Goal: Task Accomplishment & Management: Complete application form

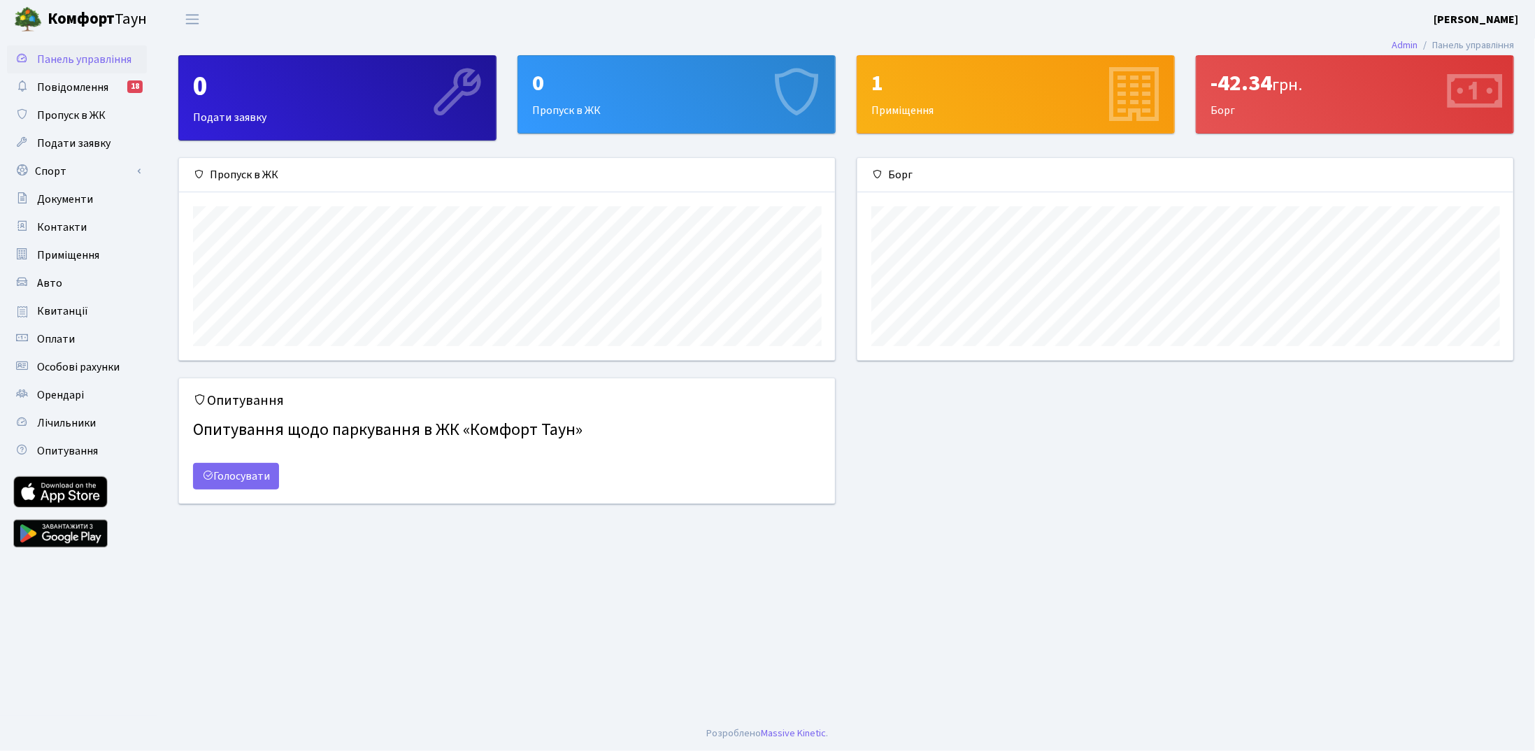
scroll to position [201, 657]
click at [73, 119] on span "Пропуск в ЖК" at bounding box center [71, 115] width 69 height 15
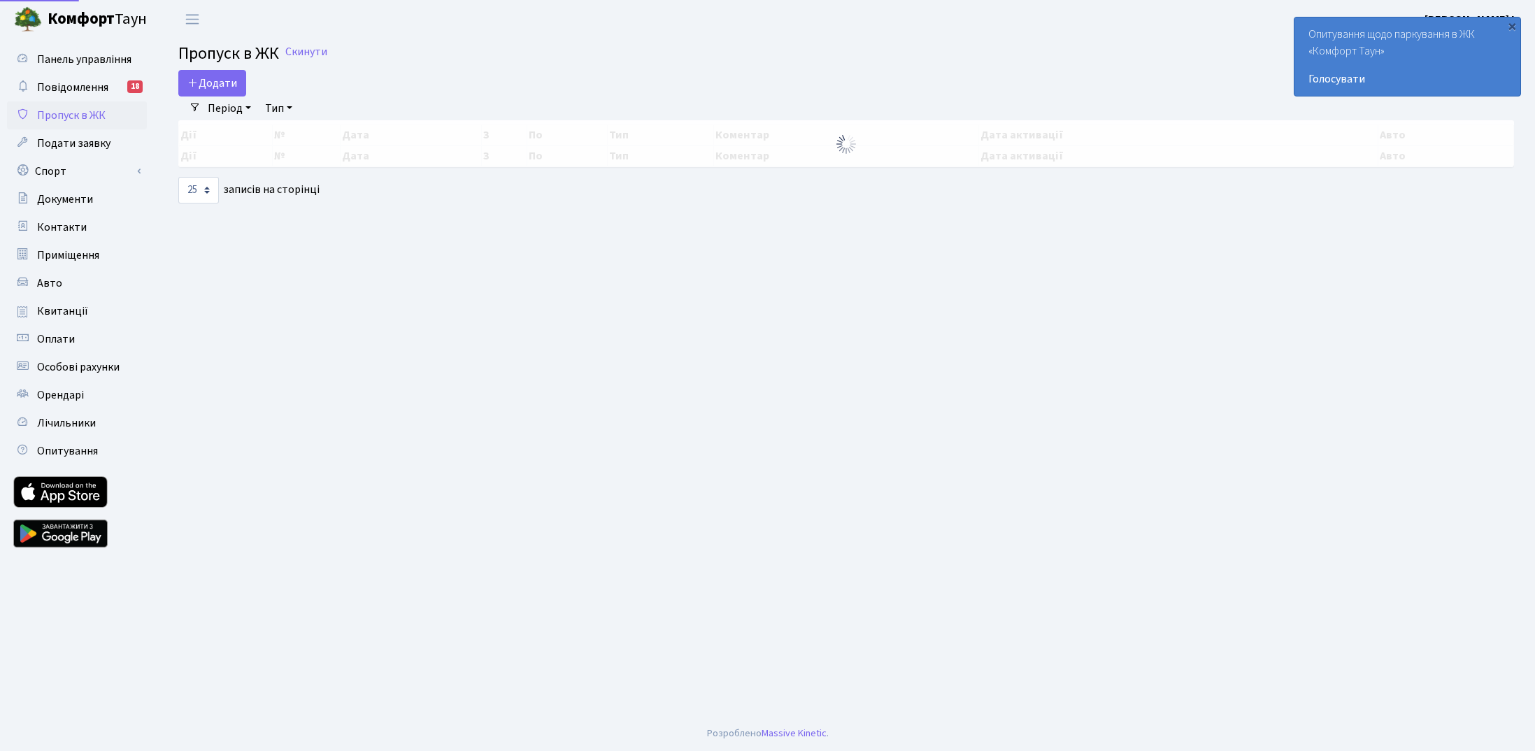
select select "25"
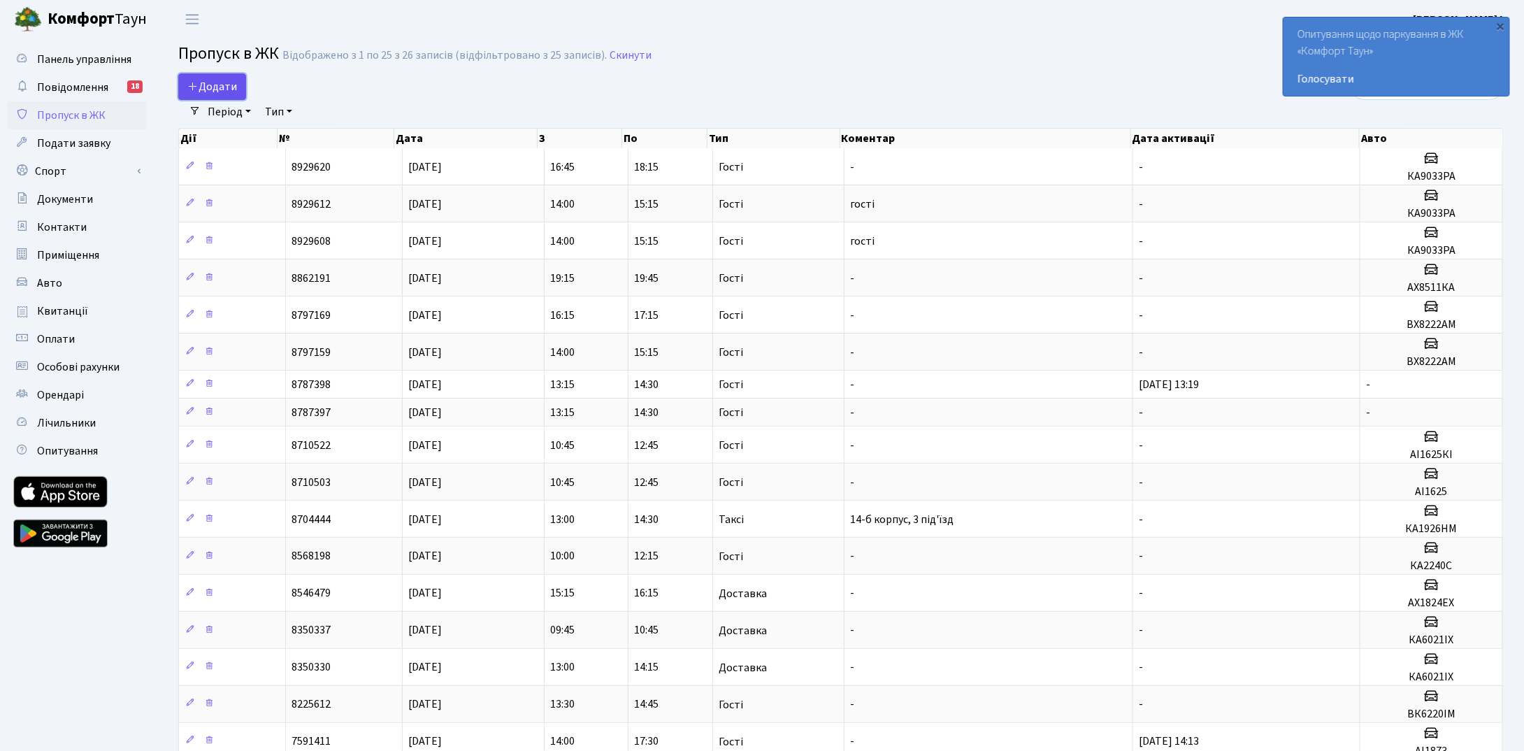
click at [208, 92] on span "Додати" at bounding box center [212, 86] width 50 height 15
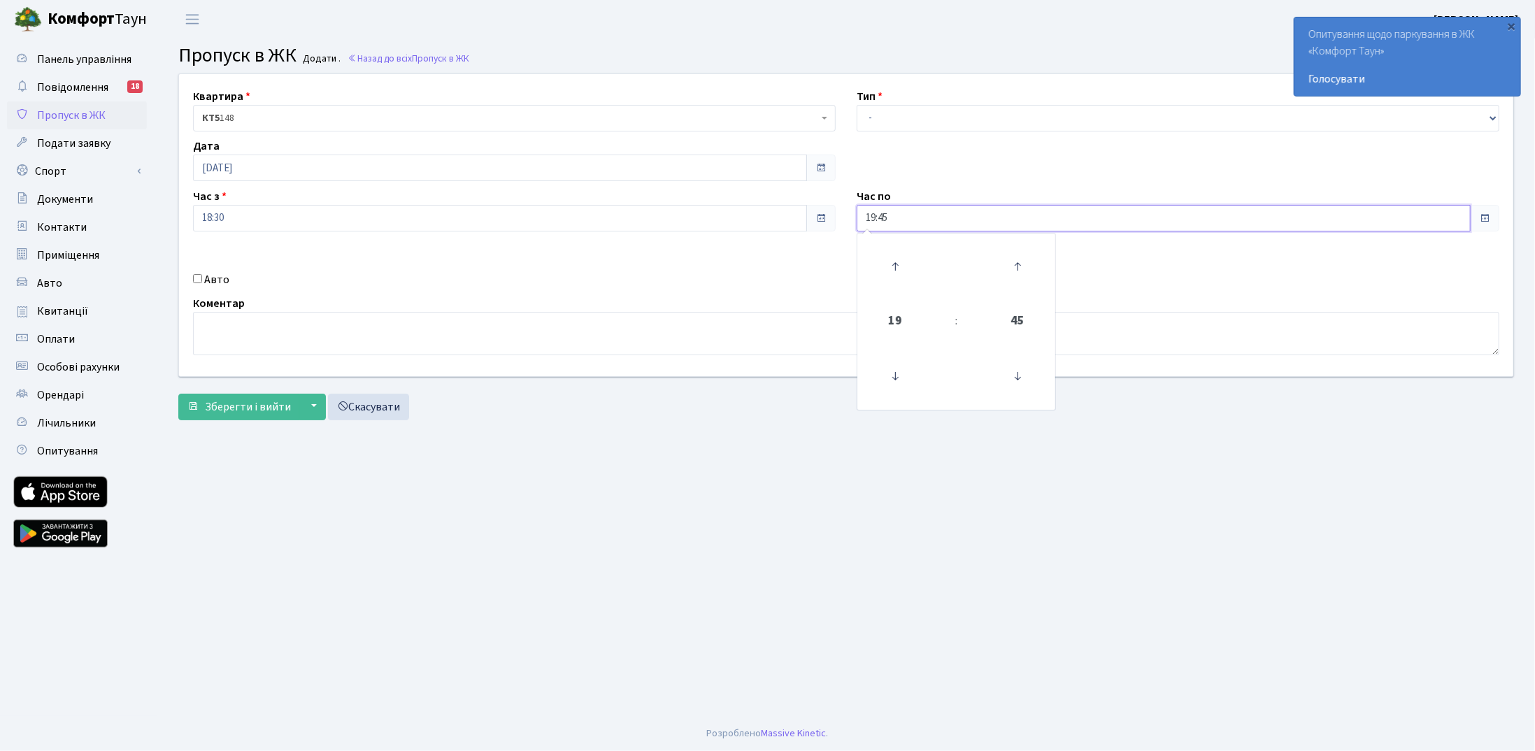
click at [906, 215] on input "19:45" at bounding box center [1164, 218] width 614 height 27
click at [895, 269] on icon at bounding box center [895, 267] width 38 height 38
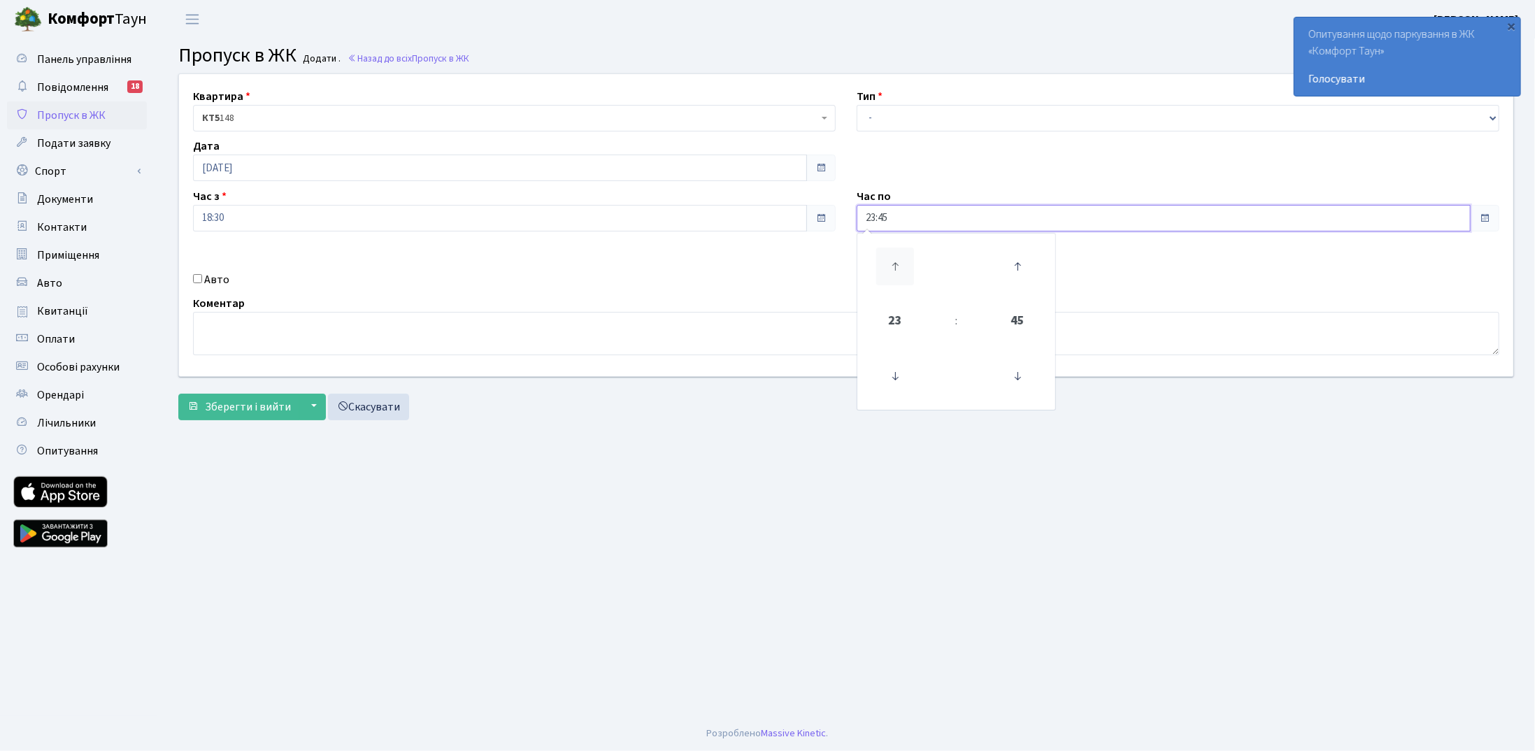
click at [895, 269] on icon at bounding box center [895, 267] width 38 height 38
click at [1010, 263] on icon at bounding box center [1018, 267] width 38 height 38
click at [902, 268] on icon at bounding box center [895, 267] width 38 height 38
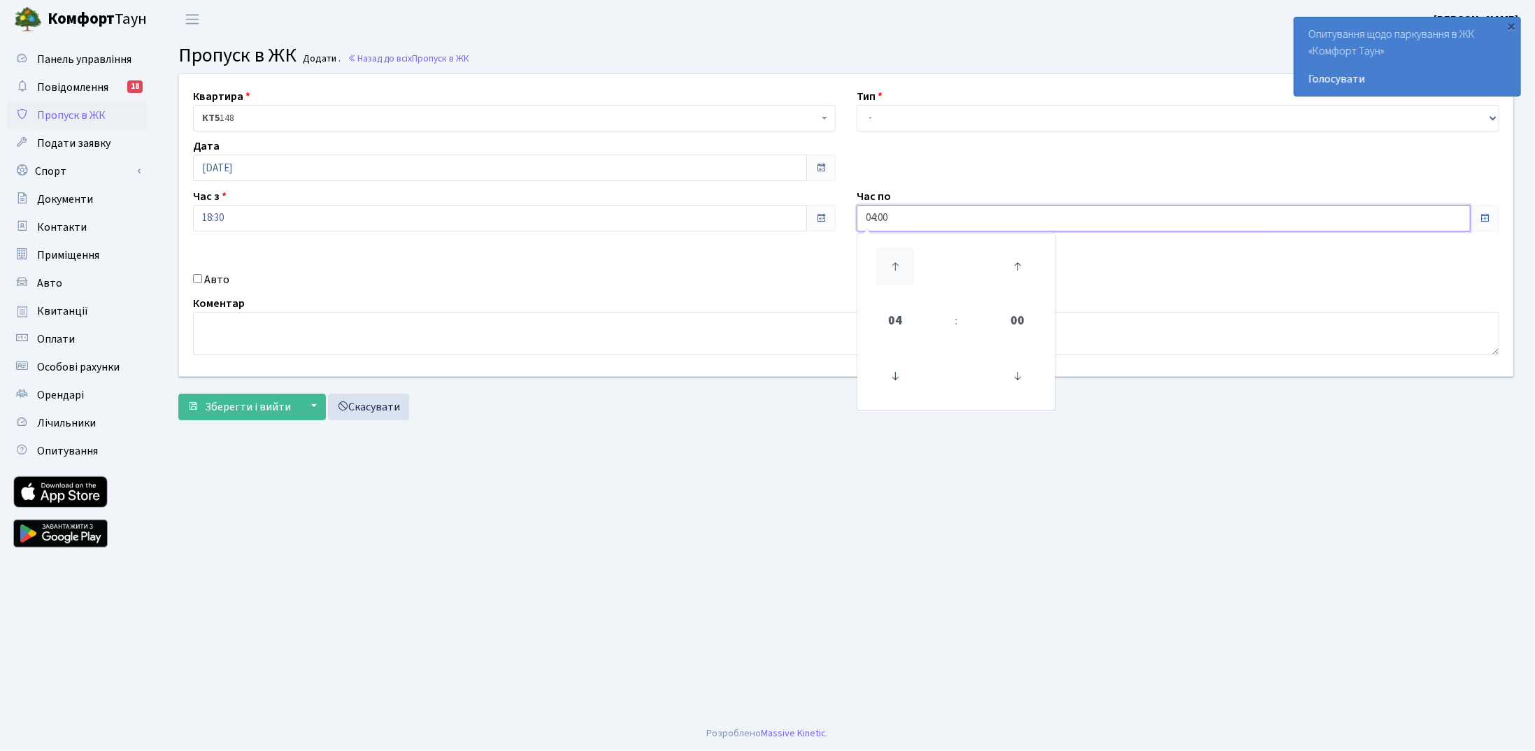
click at [903, 267] on icon at bounding box center [895, 267] width 38 height 38
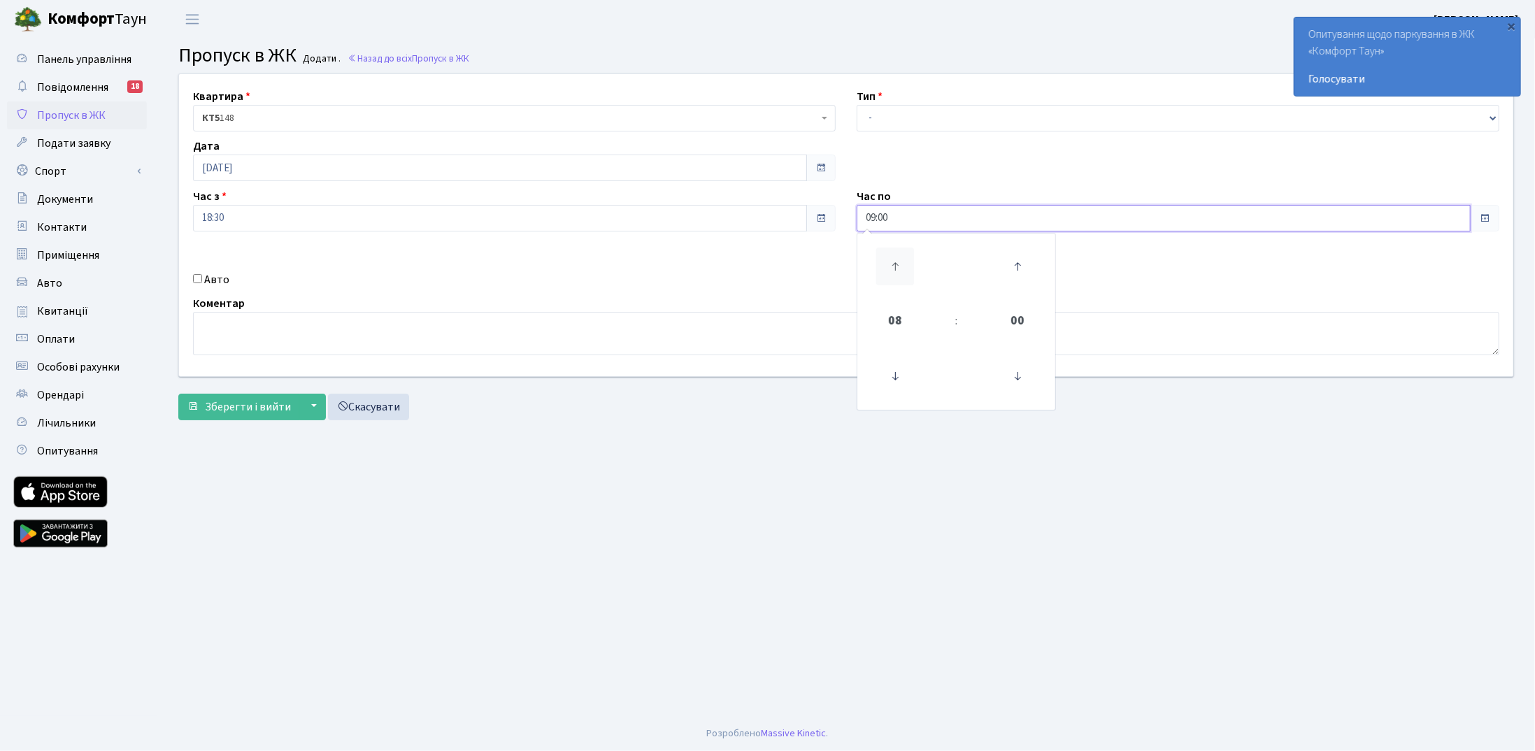
click at [901, 265] on icon at bounding box center [895, 267] width 38 height 38
click at [899, 264] on icon at bounding box center [895, 267] width 38 height 38
click at [897, 263] on icon at bounding box center [895, 267] width 38 height 38
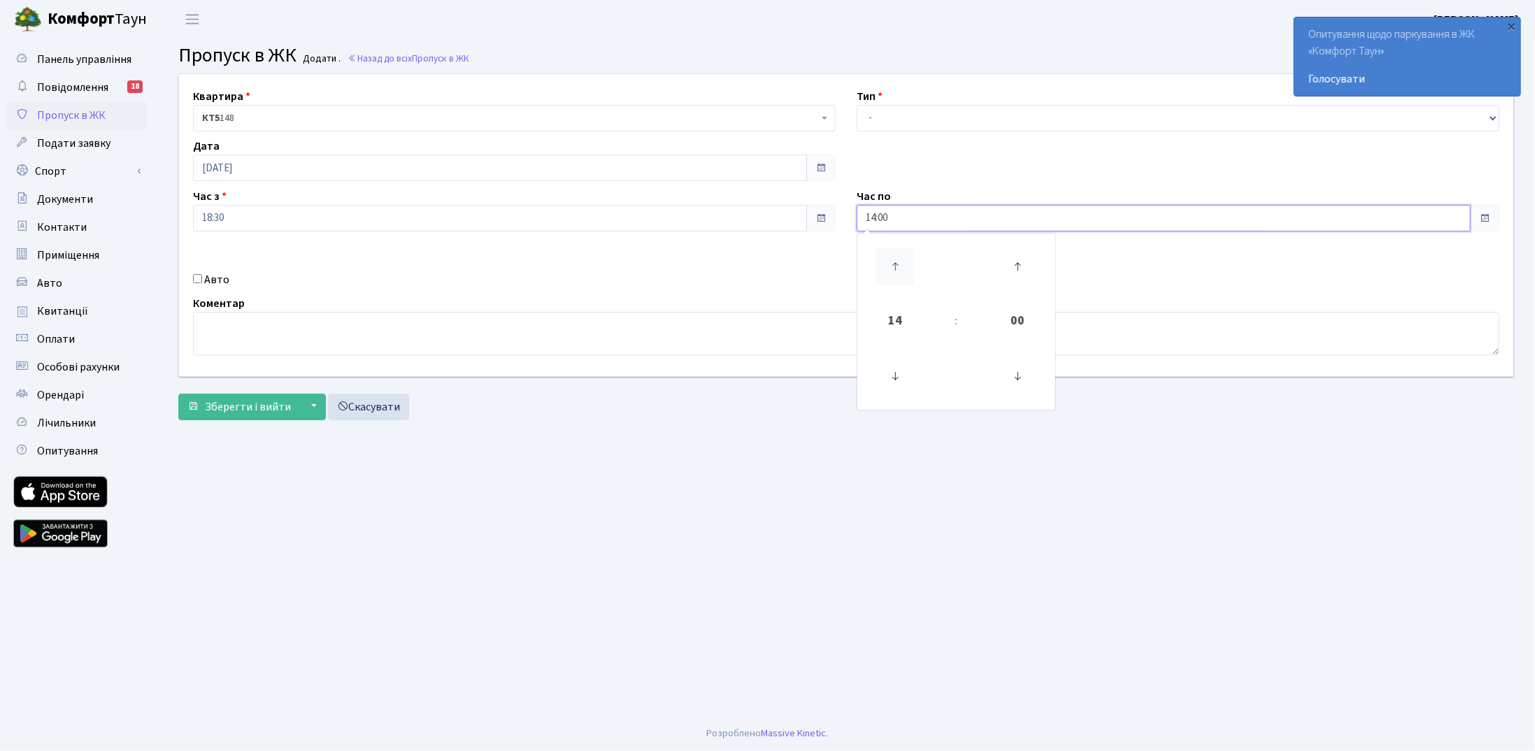
click at [899, 268] on icon at bounding box center [895, 267] width 38 height 38
click at [898, 269] on icon at bounding box center [895, 267] width 38 height 38
click at [895, 269] on icon at bounding box center [895, 267] width 38 height 38
click at [894, 269] on icon at bounding box center [895, 267] width 38 height 38
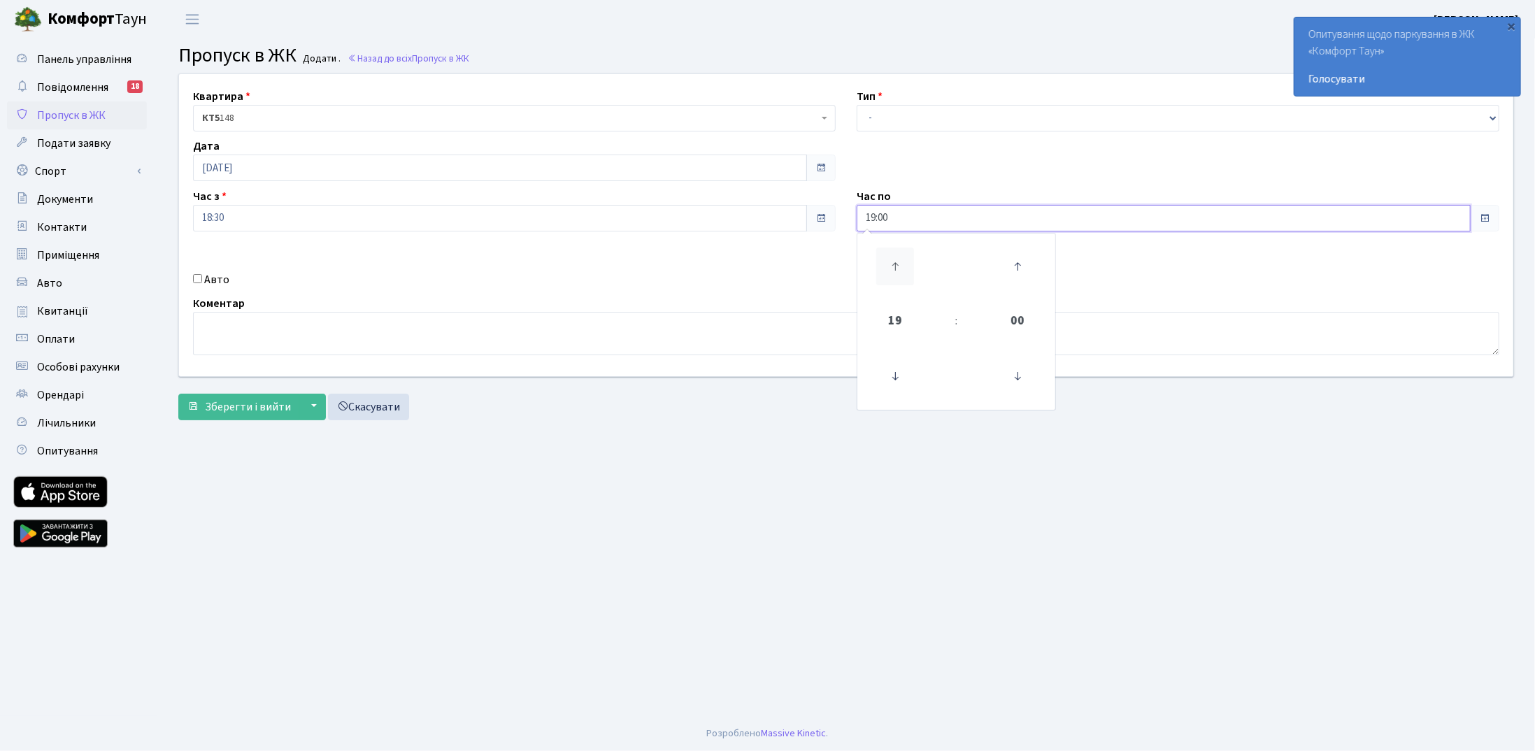
click at [894, 269] on icon at bounding box center [895, 267] width 38 height 38
click at [1008, 257] on icon at bounding box center [1018, 267] width 38 height 38
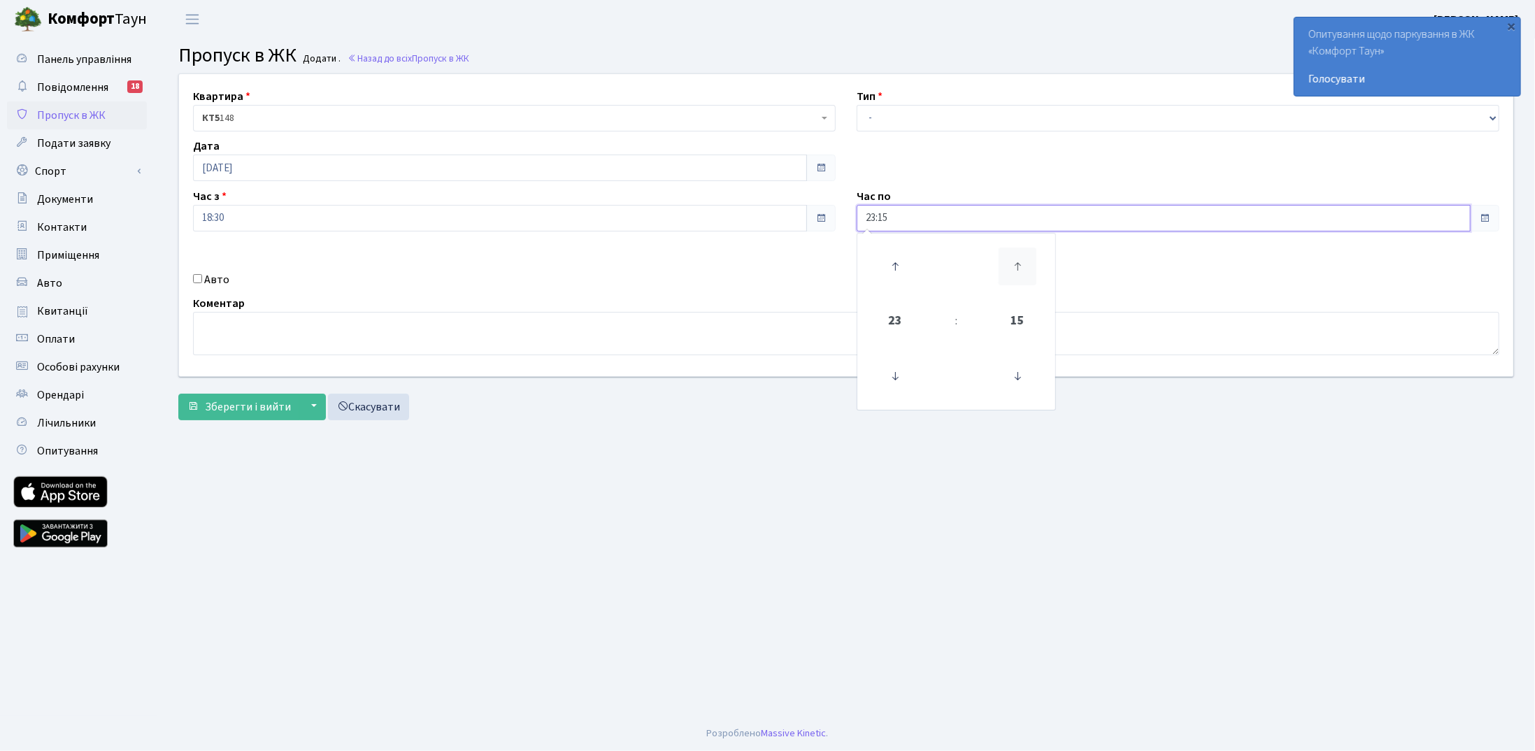
click at [1008, 261] on icon at bounding box center [1018, 267] width 38 height 38
click at [1008, 262] on icon at bounding box center [1018, 267] width 38 height 38
click at [1007, 262] on icon at bounding box center [1018, 267] width 38 height 38
click at [901, 268] on icon at bounding box center [895, 267] width 38 height 38
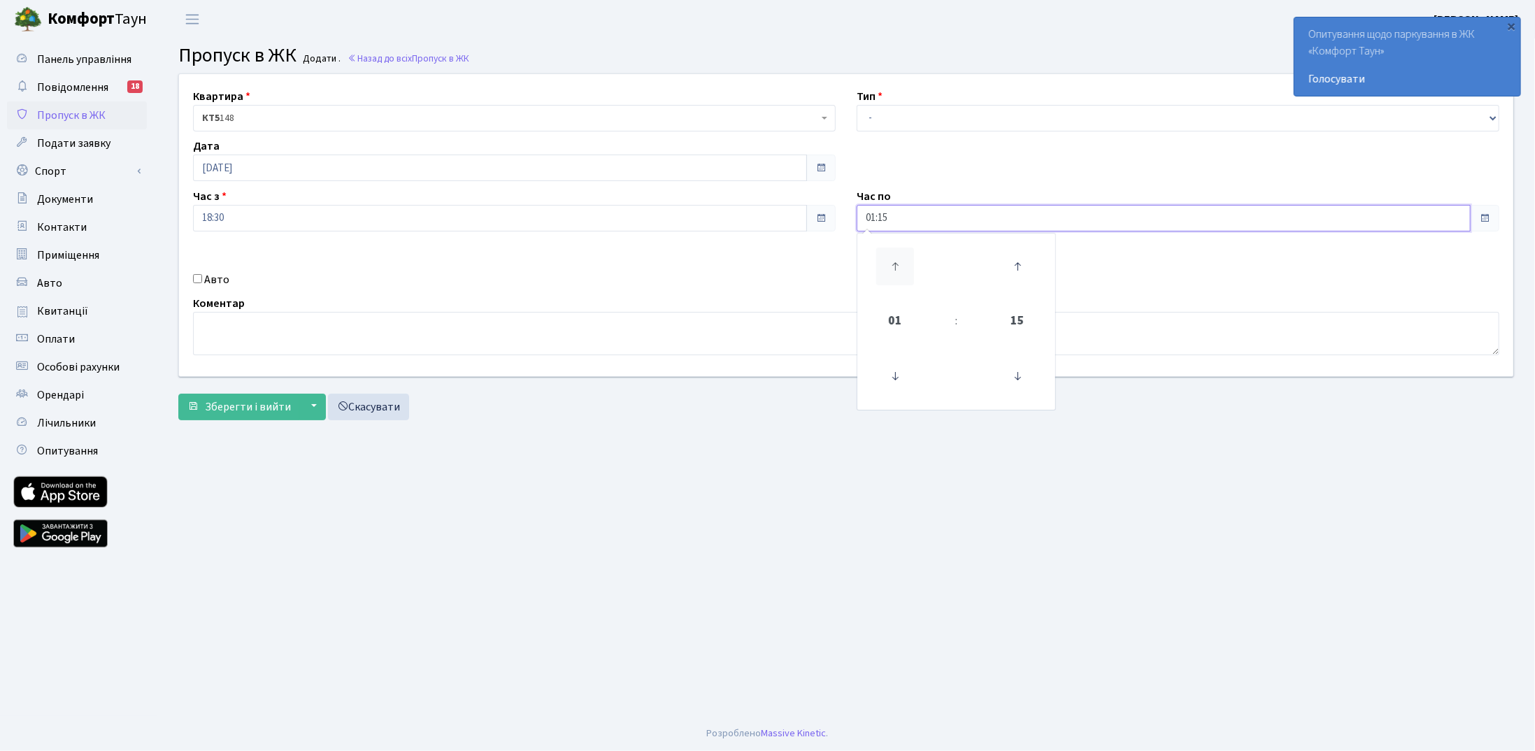
click at [902, 269] on icon at bounding box center [895, 267] width 38 height 38
click at [903, 269] on icon at bounding box center [895, 267] width 38 height 38
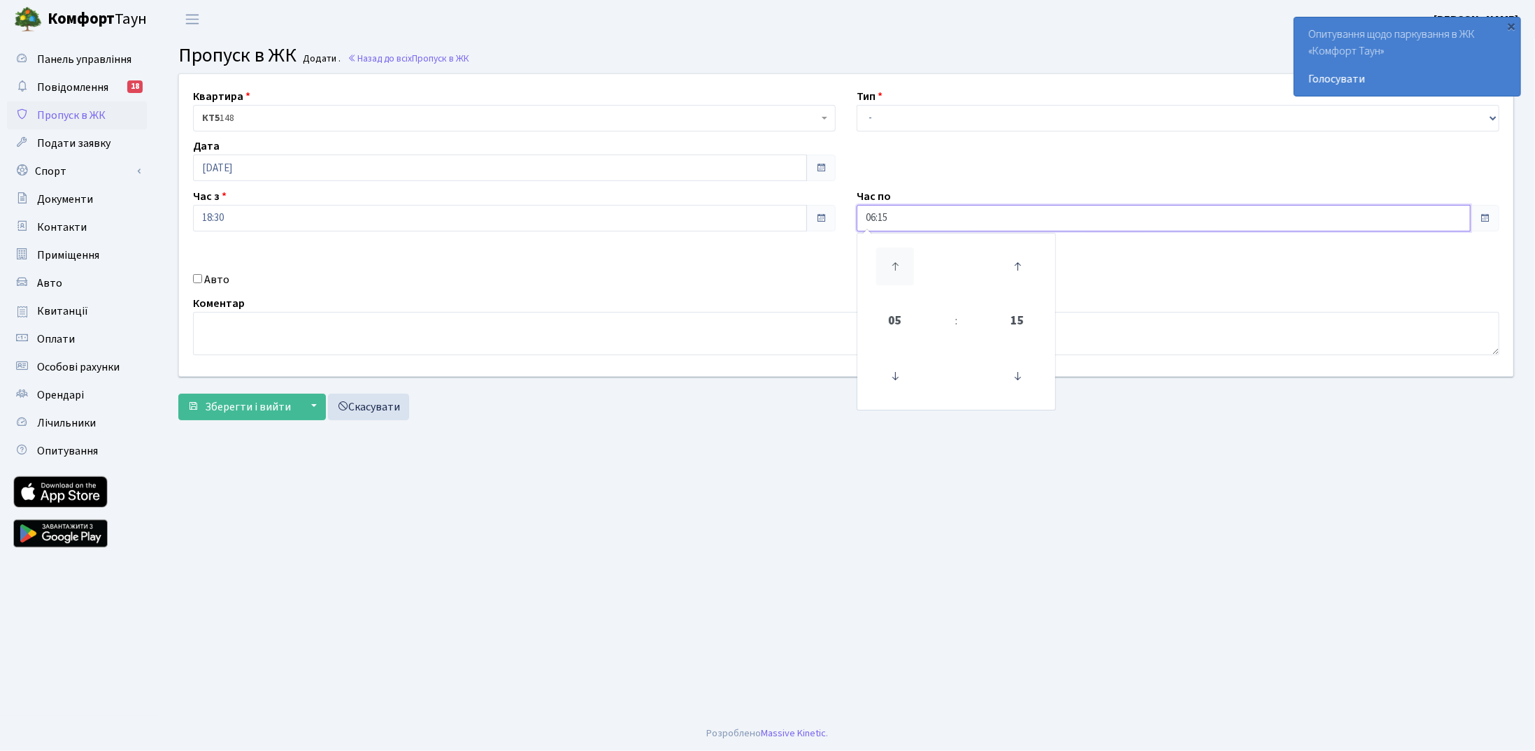
click at [903, 269] on icon at bounding box center [895, 267] width 38 height 38
click at [904, 269] on icon at bounding box center [895, 267] width 38 height 38
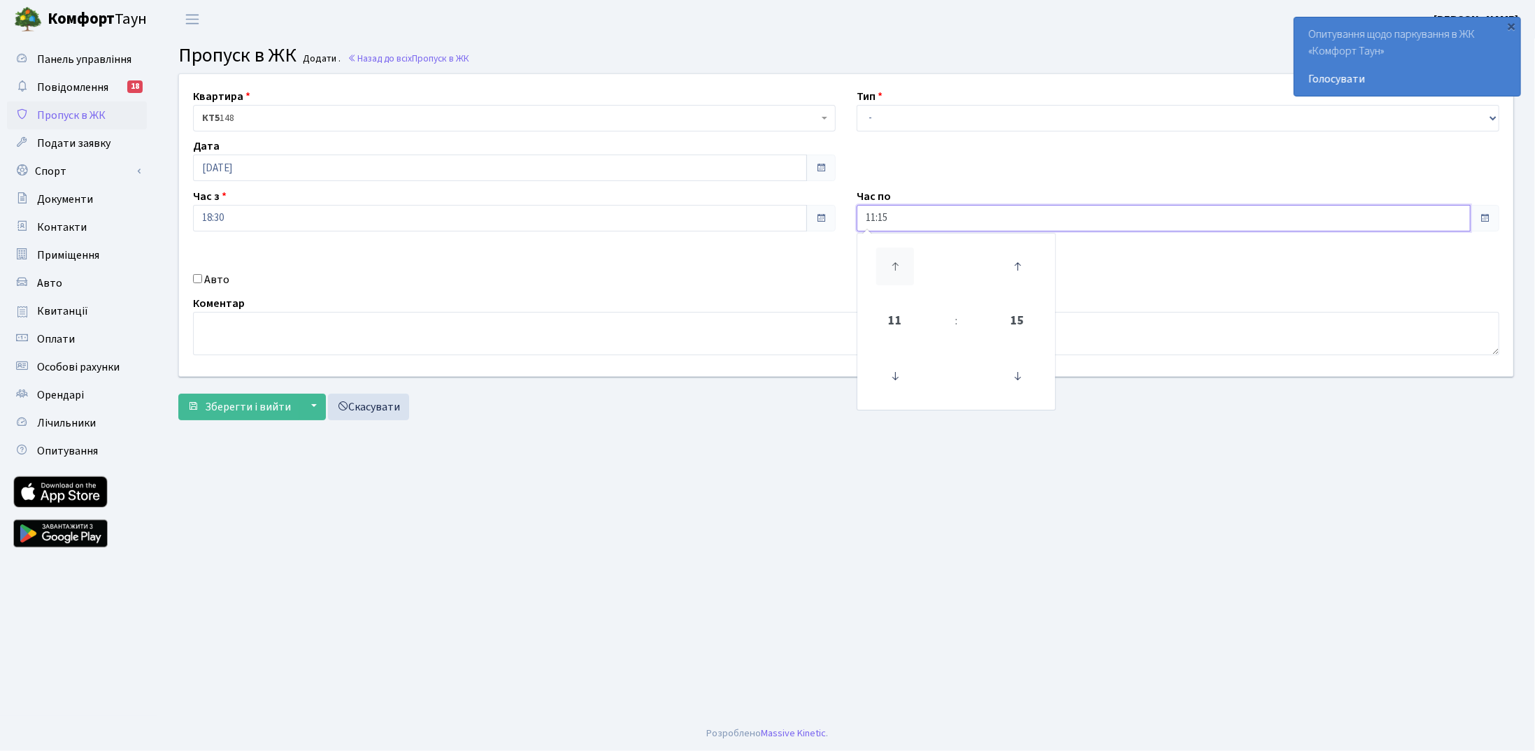
click at [904, 269] on icon at bounding box center [895, 267] width 38 height 38
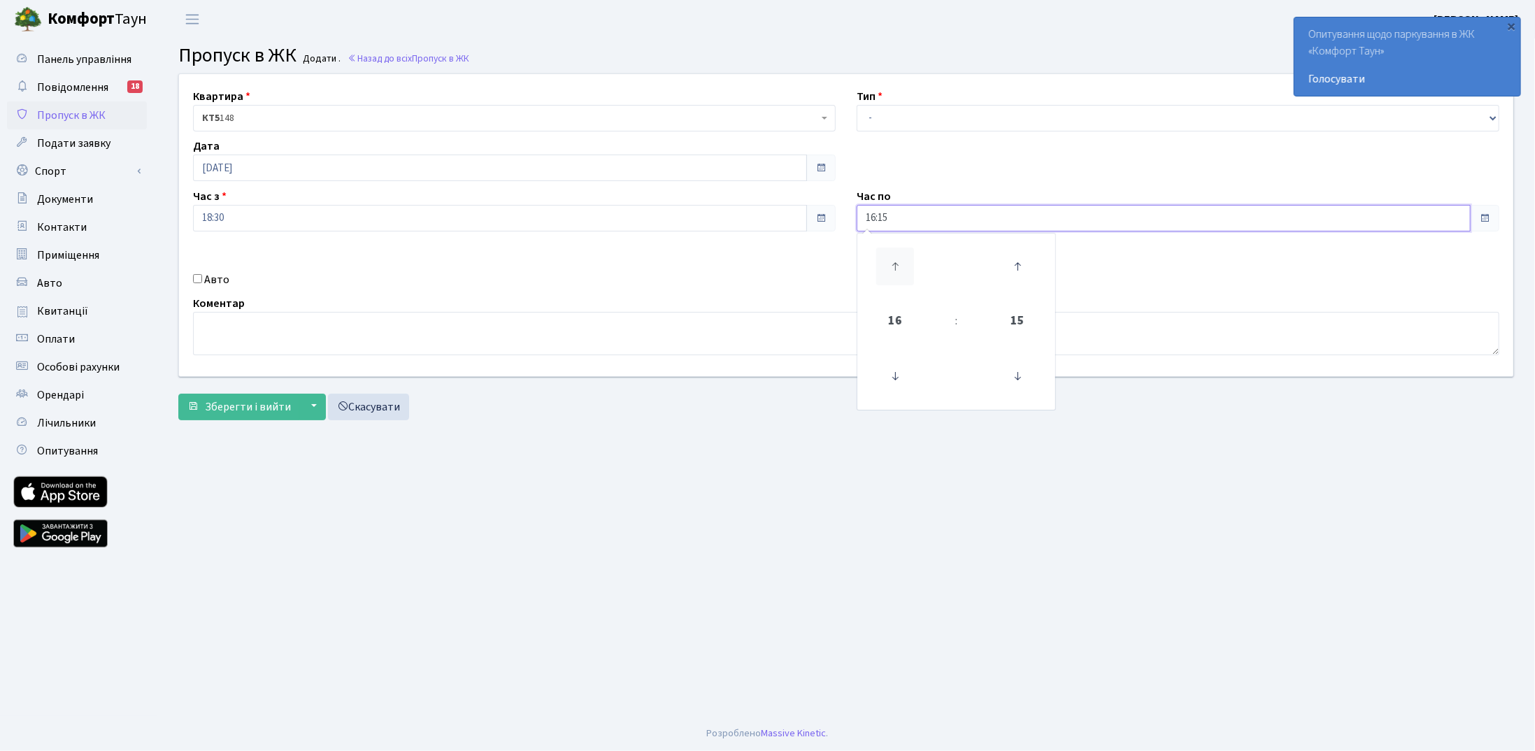
click at [904, 269] on icon at bounding box center [895, 267] width 38 height 38
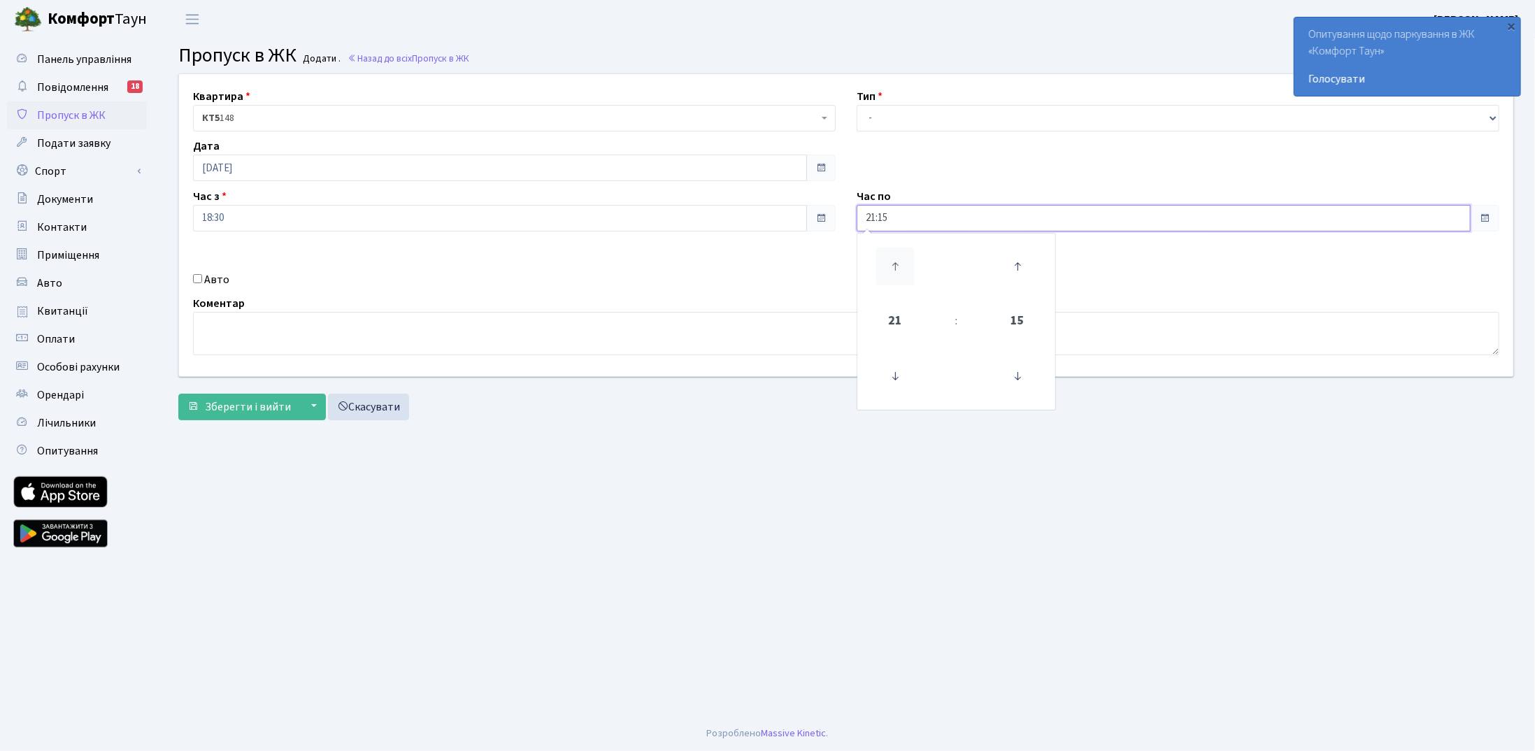
click at [903, 267] on icon at bounding box center [895, 267] width 38 height 38
type input "23:15"
click at [598, 273] on div "Авто" at bounding box center [515, 279] width 664 height 17
click at [196, 278] on input "Авто" at bounding box center [197, 278] width 9 height 9
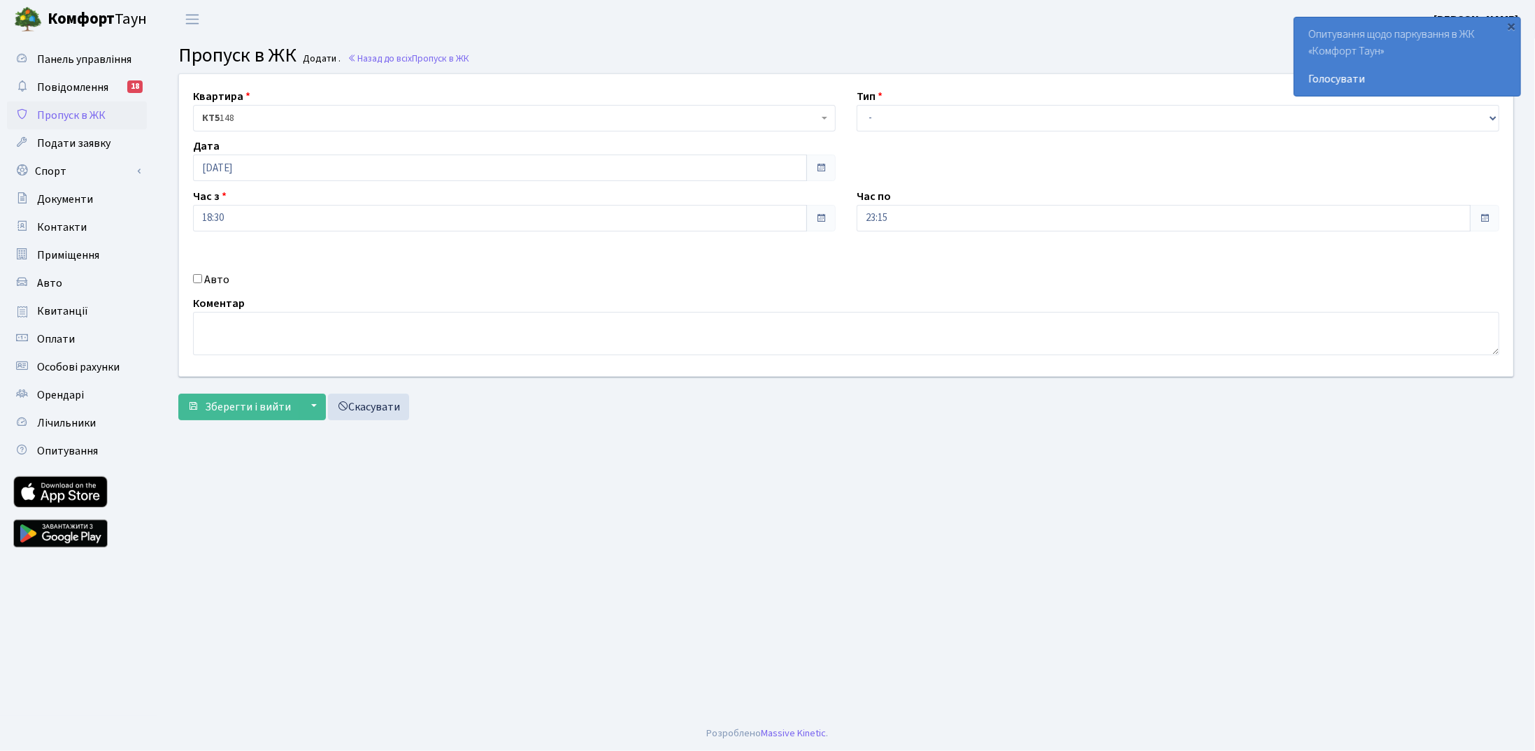
checkbox input "true"
click at [905, 113] on select "- Доставка Таксі Гості Сервіс" at bounding box center [1178, 118] width 643 height 27
click at [857, 105] on select "- Доставка Таксі Гості Сервіс" at bounding box center [1178, 118] width 643 height 27
drag, startPoint x: 915, startPoint y: 117, endPoint x: 915, endPoint y: 128, distance: 10.5
click at [915, 118] on select "- Доставка Таксі Гості Сервіс" at bounding box center [1178, 118] width 643 height 27
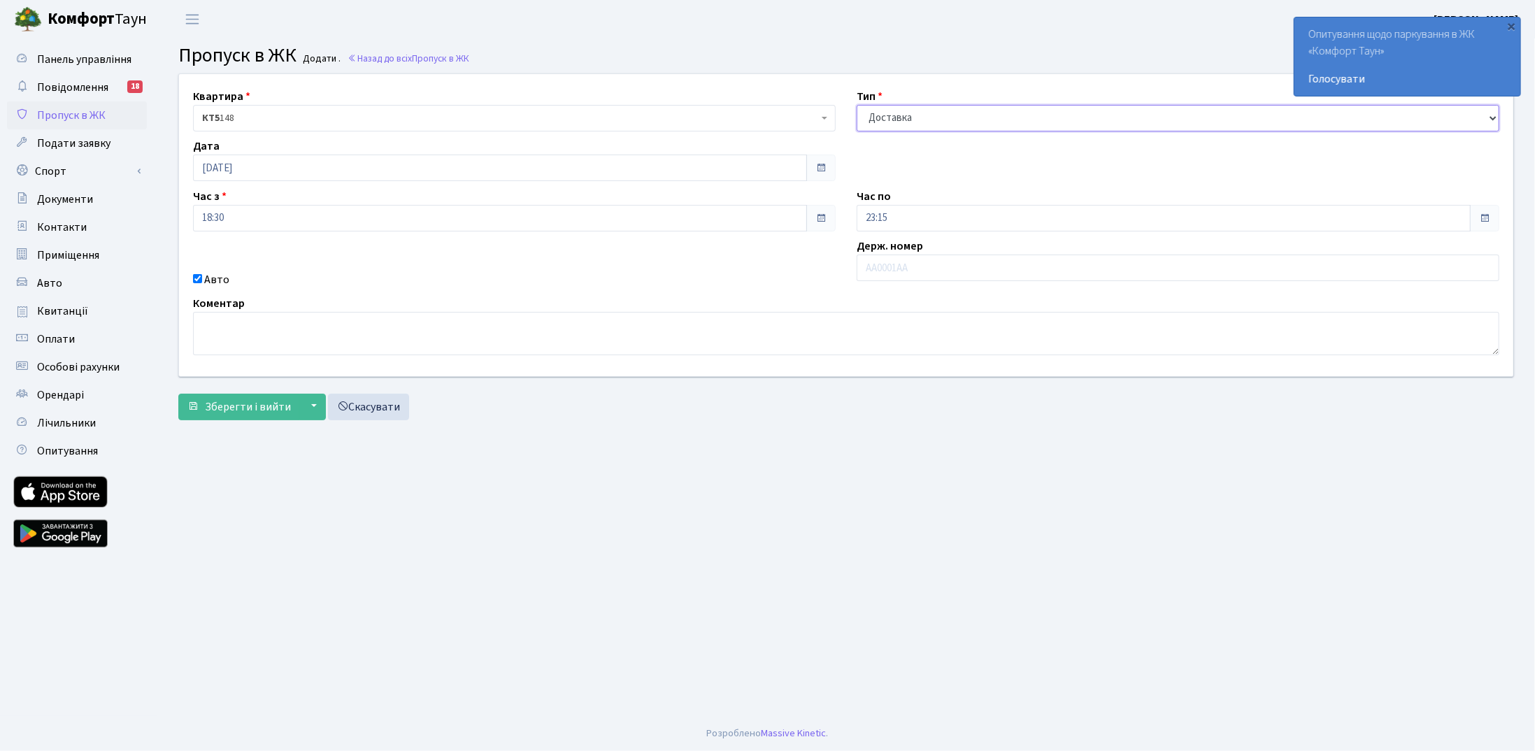
select select "3"
click at [857, 105] on select "- Доставка Таксі Гості Сервіс" at bounding box center [1178, 118] width 643 height 27
click at [712, 434] on main "Admin Пропуск в ЖК Додати Пропуск в ЖК Додати . Назад до всіх Пропуск в ЖК Квар…" at bounding box center [846, 377] width 1378 height 678
click at [887, 277] on input "text" at bounding box center [1178, 268] width 643 height 27
paste input "Ка9033Ра"
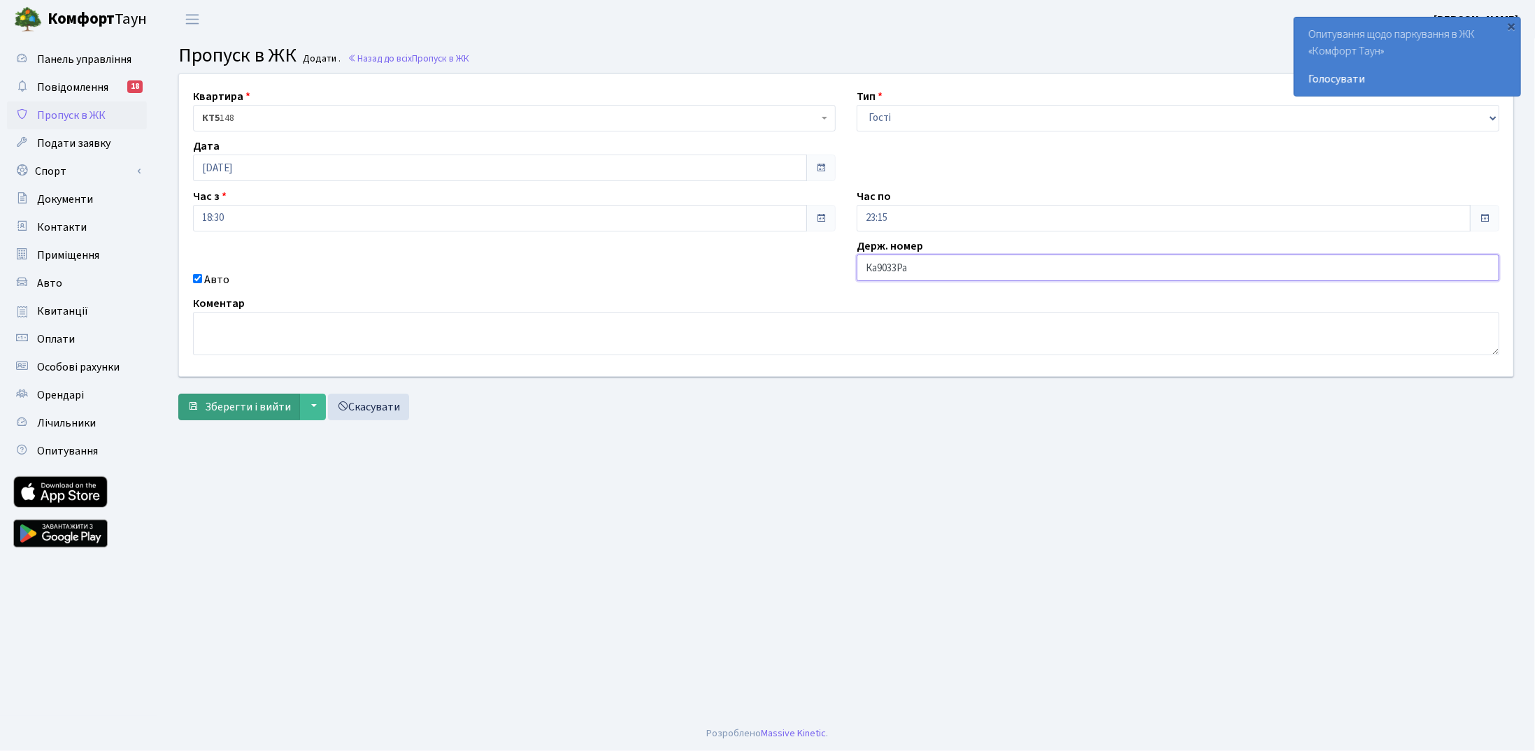
type input "Ка9033Ра"
click at [276, 410] on span "Зберегти і вийти" at bounding box center [248, 406] width 86 height 15
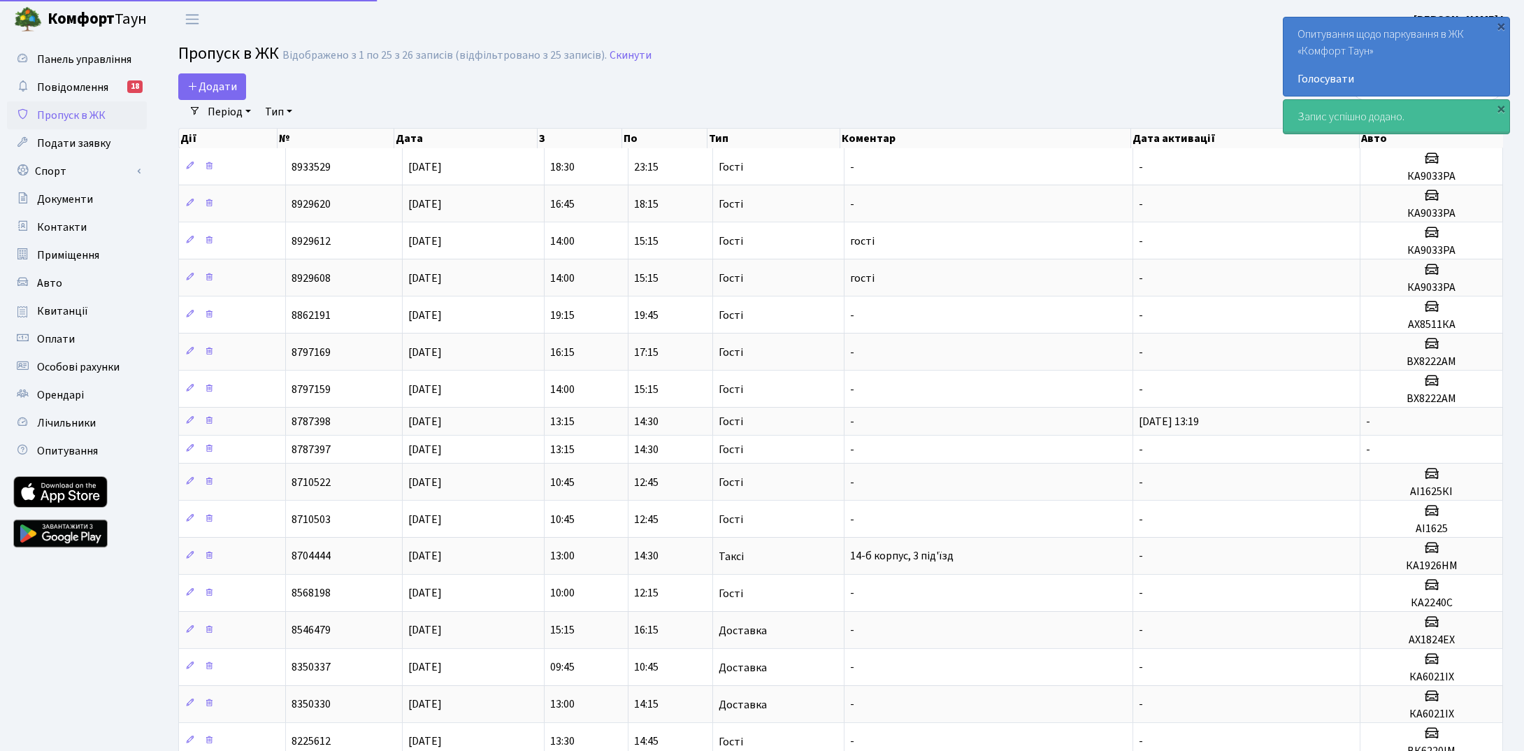
select select "25"
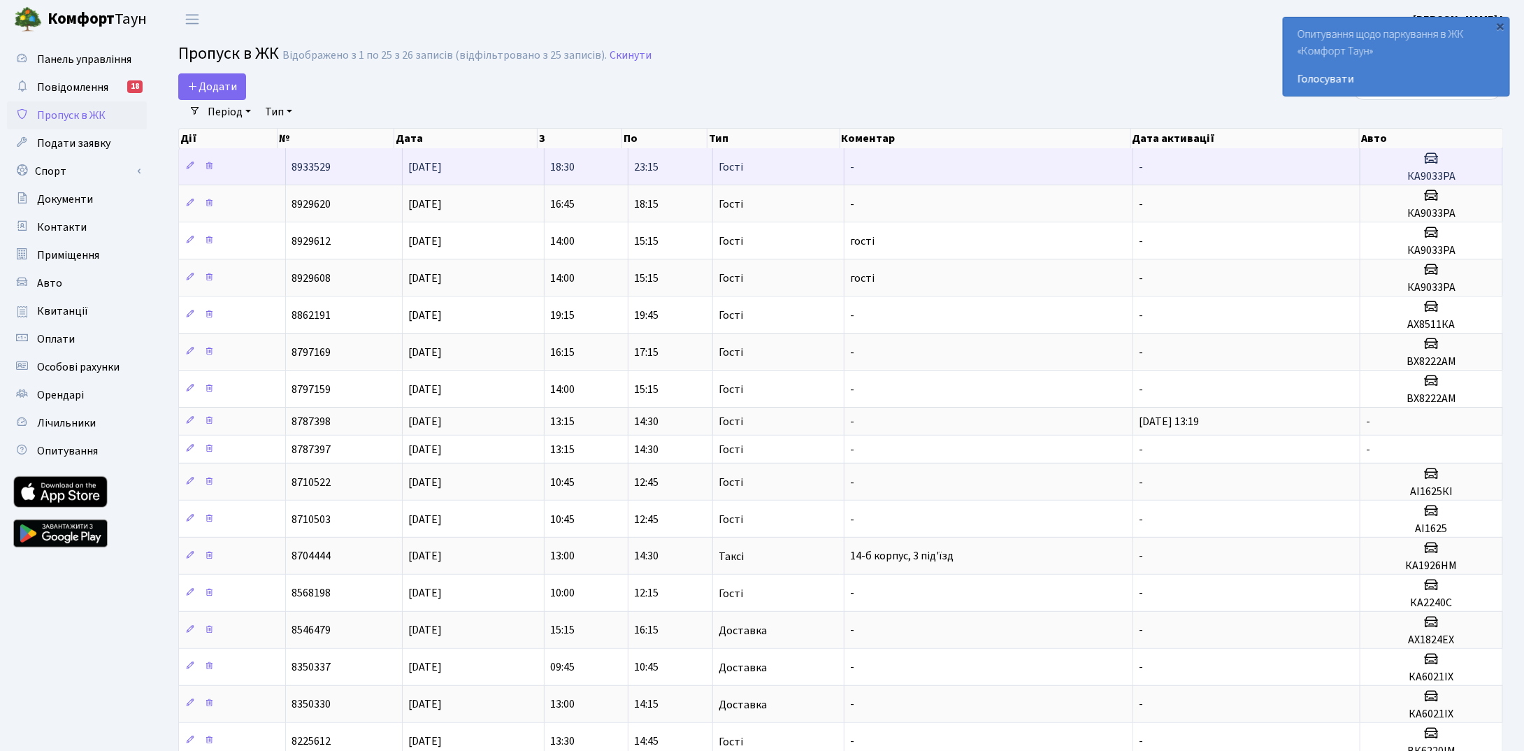
click at [1439, 172] on h5 "КА9033РА" at bounding box center [1431, 176] width 131 height 13
click at [186, 162] on icon at bounding box center [190, 166] width 10 height 10
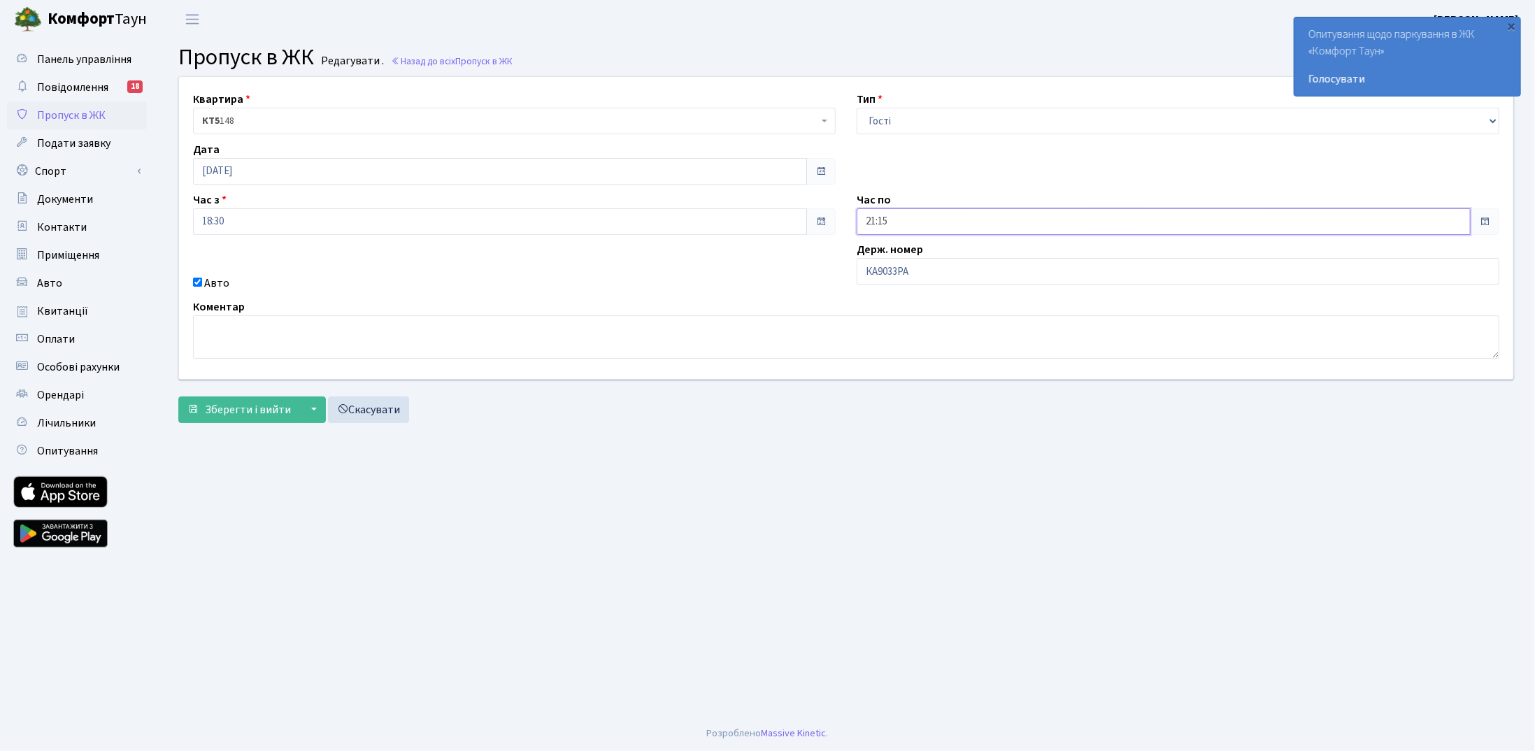
click at [1082, 226] on input "21:15" at bounding box center [1164, 221] width 614 height 27
click at [899, 273] on icon at bounding box center [895, 270] width 38 height 38
type input "23:15"
click at [349, 484] on main "Admin Пропуск в ЖК Редагувати Пропуск в ЖК Редагувати . Назад до всіх Пропуск в…" at bounding box center [846, 377] width 1378 height 678
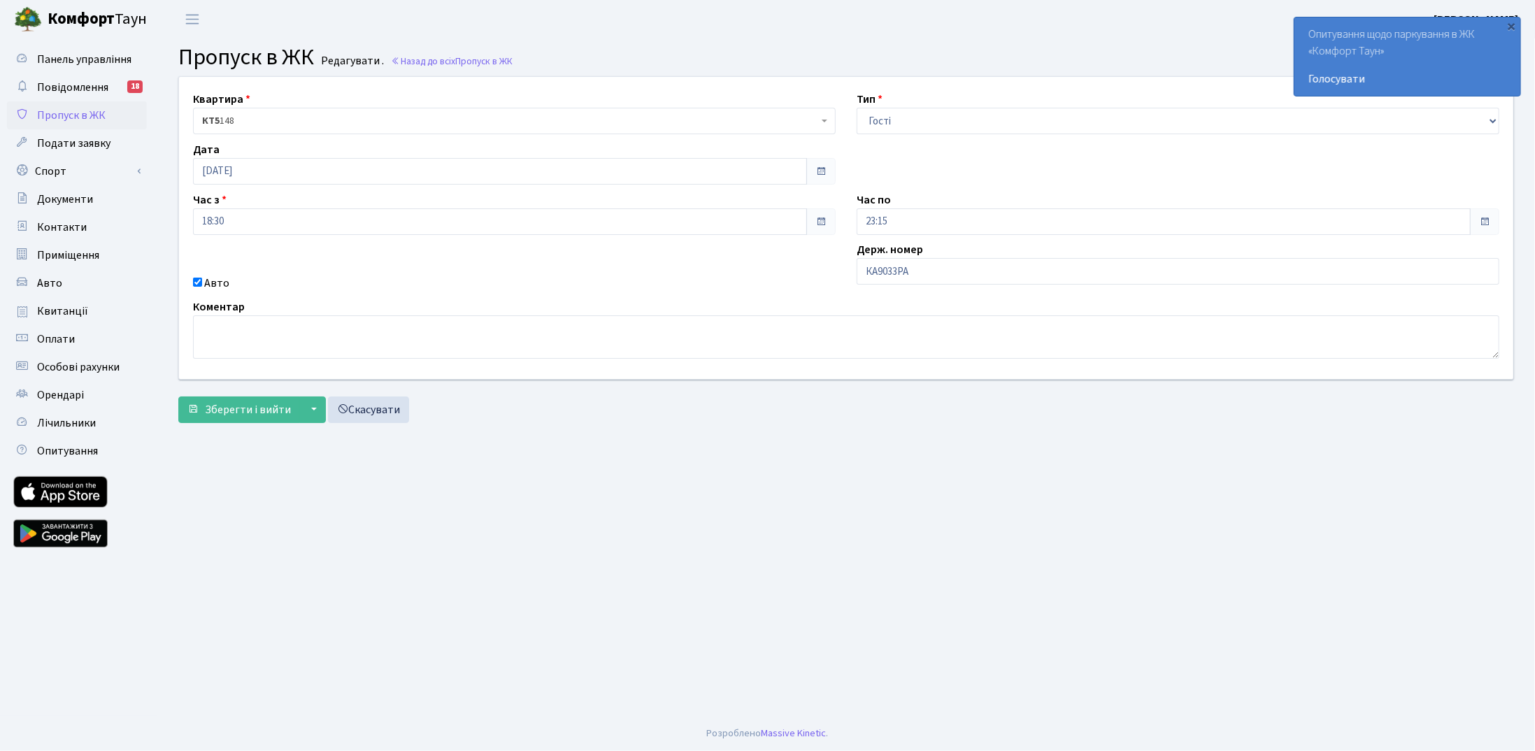
click at [537, 475] on main "Admin Пропуск в ЖК Редагувати Пропуск в ЖК Редагувати . Назад до всіх Пропуск в…" at bounding box center [846, 377] width 1378 height 678
click at [221, 412] on span "Зберегти і вийти" at bounding box center [248, 409] width 86 height 15
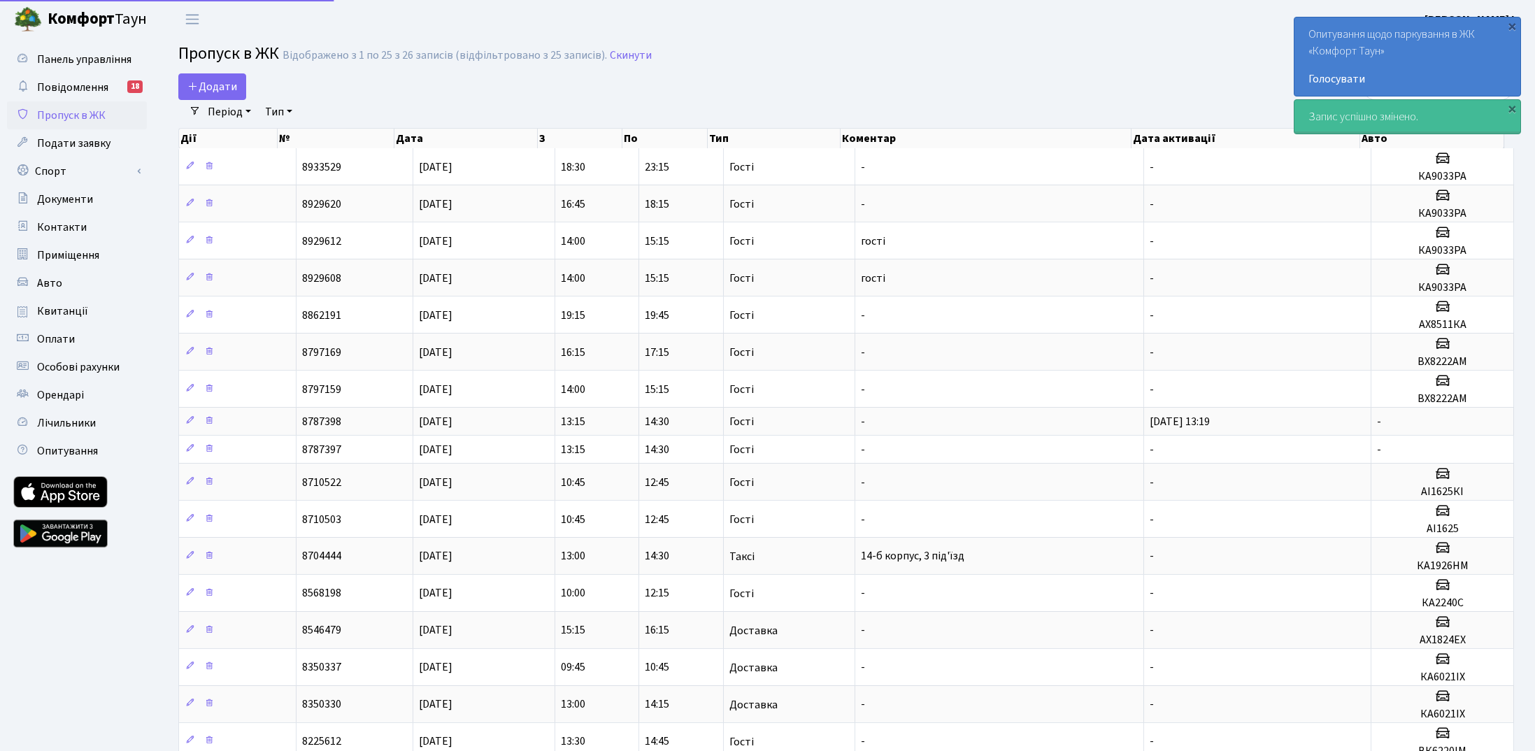
select select "25"
